Goal: Navigation & Orientation: Find specific page/section

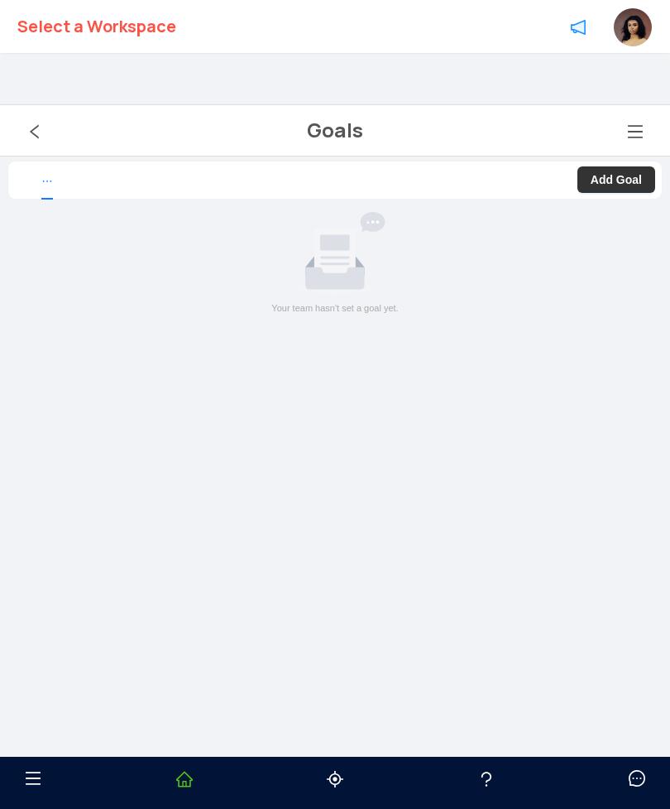
scroll to position [53, 0]
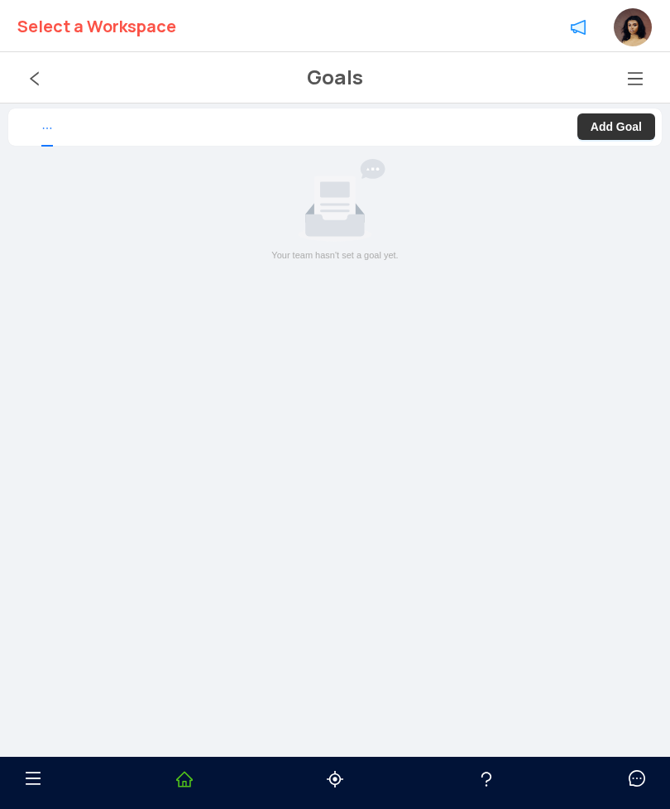
click at [24, 74] on span "left" at bounding box center [28, 78] width 30 height 17
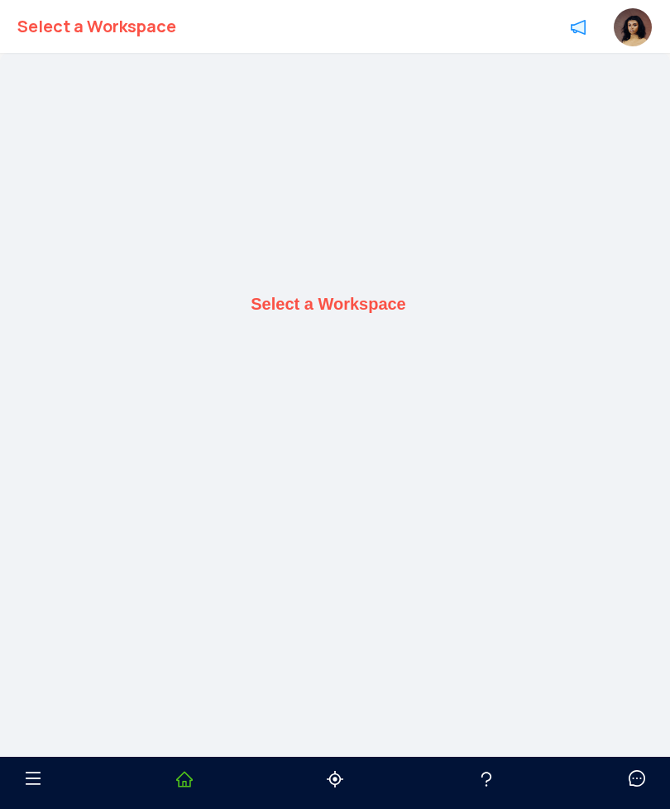
scroll to position [53, 0]
click at [151, 18] on b "Select a Workspace" at bounding box center [96, 26] width 159 height 53
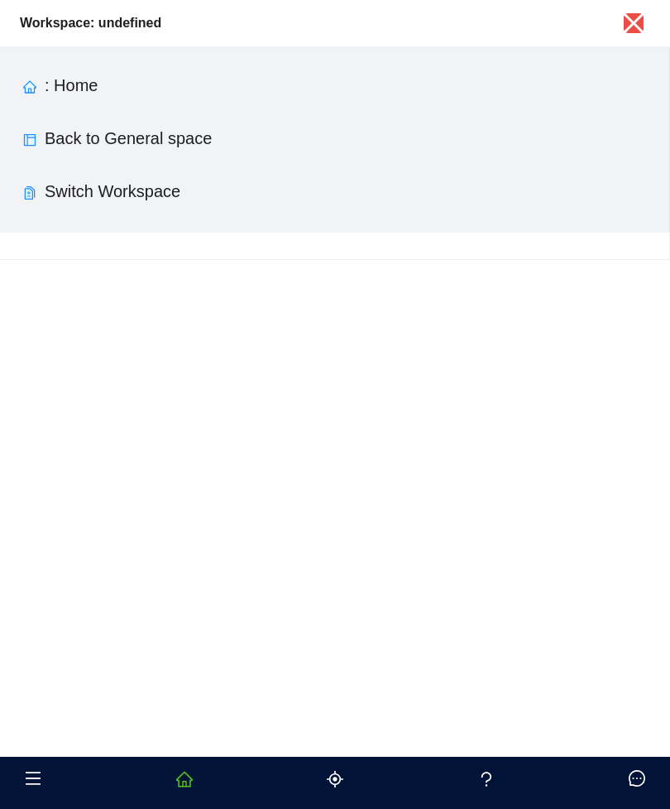
click at [636, 22] on icon "close" at bounding box center [634, 23] width 21 height 21
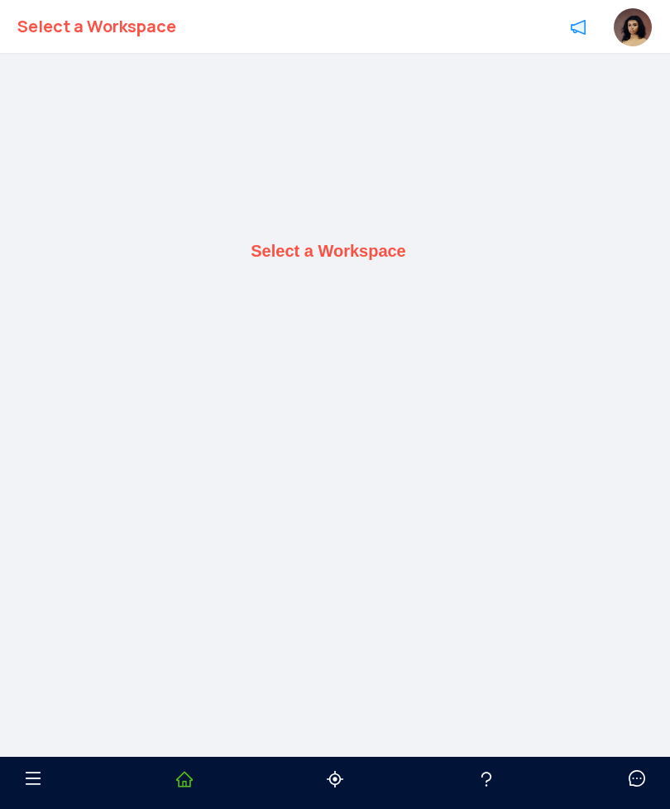
click at [362, 261] on b "Select a Workspace" at bounding box center [329, 251] width 156 height 19
click at [342, 305] on div "Select a Workspace" at bounding box center [335, 250] width 654 height 485
click at [351, 261] on b "Select a Workspace" at bounding box center [329, 251] width 156 height 19
click at [121, 26] on b "Select a Workspace" at bounding box center [96, 26] width 159 height 53
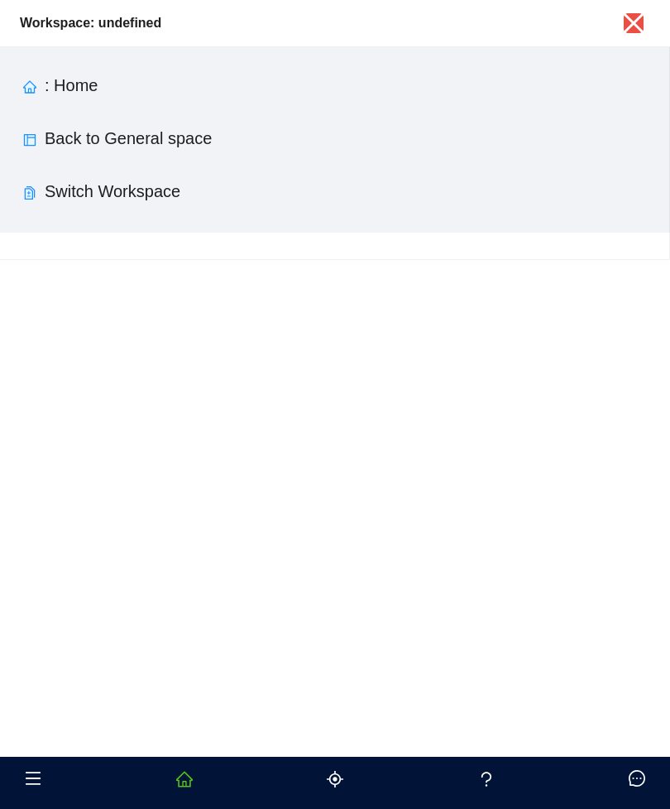
click at [175, 147] on link "Back to General space" at bounding box center [128, 138] width 167 height 18
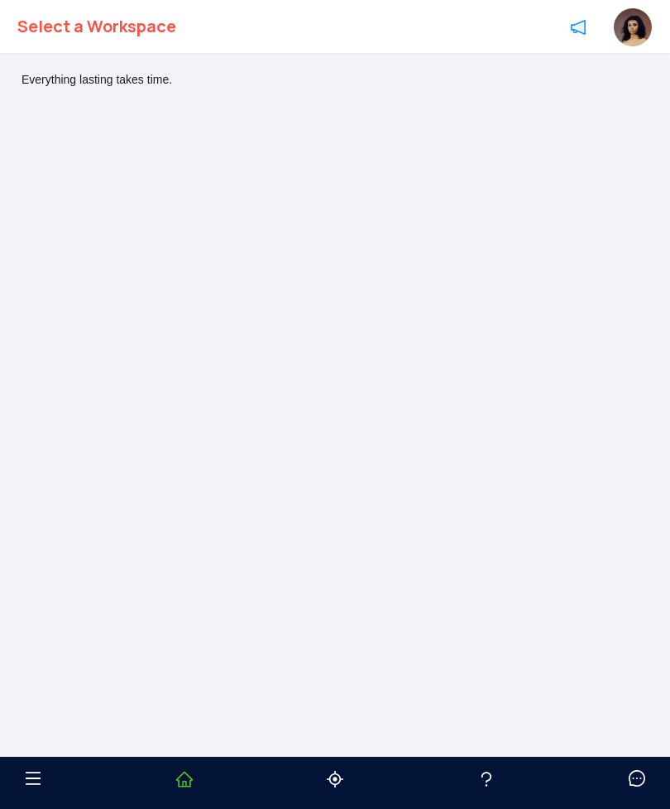
click at [151, 76] on p "Everything lasting takes time." at bounding box center [342, 79] width 641 height 13
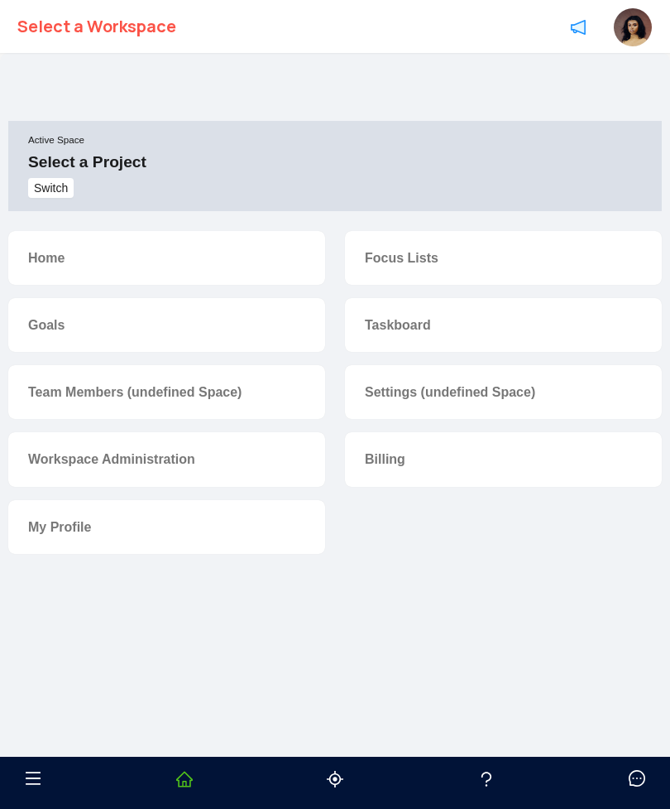
scroll to position [53, 0]
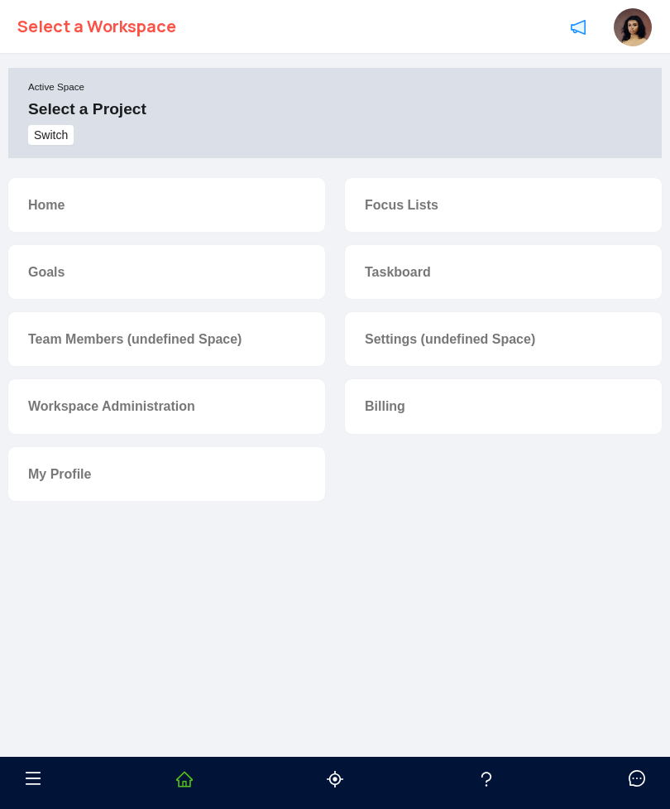
click at [415, 211] on link "Focus Lists" at bounding box center [402, 205] width 74 height 14
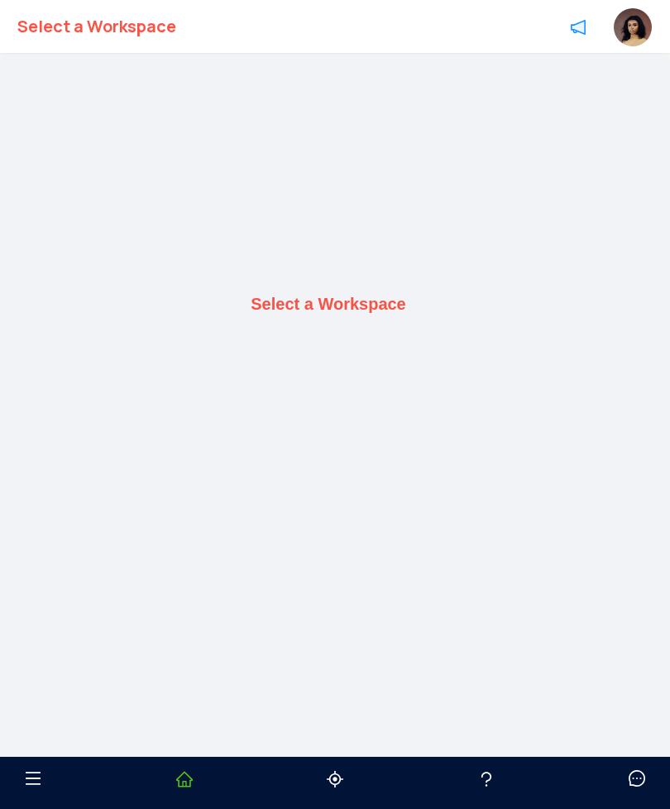
scroll to position [53, 0]
click at [498, 5] on ul "Select a Workspace" at bounding box center [335, 26] width 662 height 52
click at [497, 0] on ul "Select a Workspace" at bounding box center [335, 26] width 662 height 52
